Goal: Navigation & Orientation: Find specific page/section

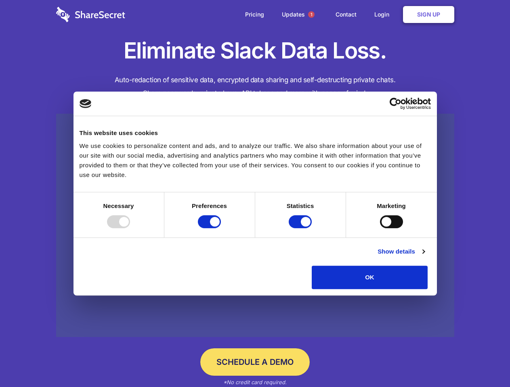
click at [130, 228] on div at bounding box center [118, 221] width 23 height 13
click at [221, 228] on input "Preferences" at bounding box center [209, 221] width 23 height 13
checkbox input "false"
click at [301, 228] on input "Statistics" at bounding box center [300, 221] width 23 height 13
checkbox input "false"
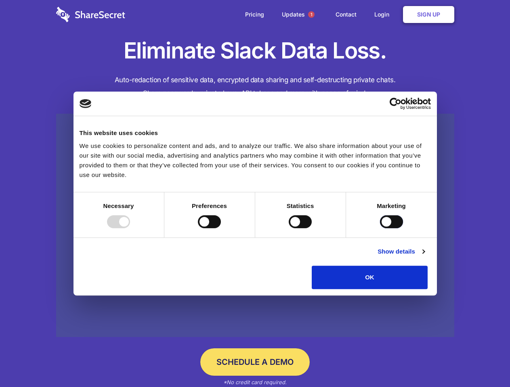
click at [380, 228] on input "Marketing" at bounding box center [391, 221] width 23 height 13
checkbox input "true"
click at [424, 257] on link "Show details" at bounding box center [400, 252] width 47 height 10
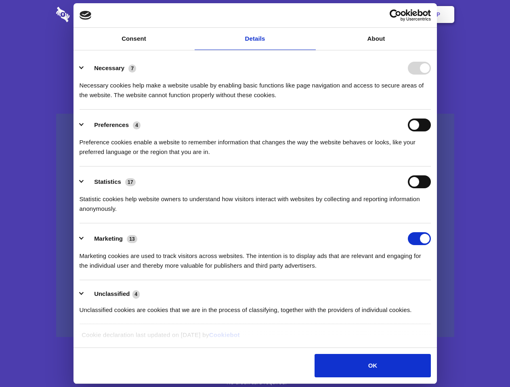
click at [431, 157] on div "Preference cookies enable a website to remember information that changes the wa…" at bounding box center [254, 144] width 351 height 25
click at [311, 15] on span "1" at bounding box center [311, 14] width 6 height 6
